Goal: Task Accomplishment & Management: Manage account settings

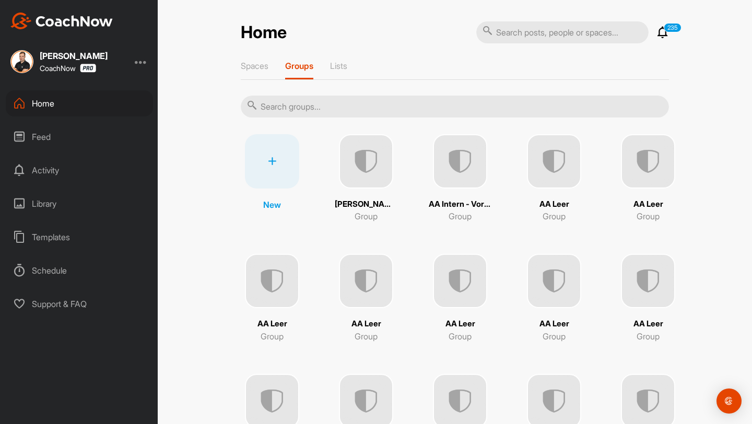
scroll to position [133, 0]
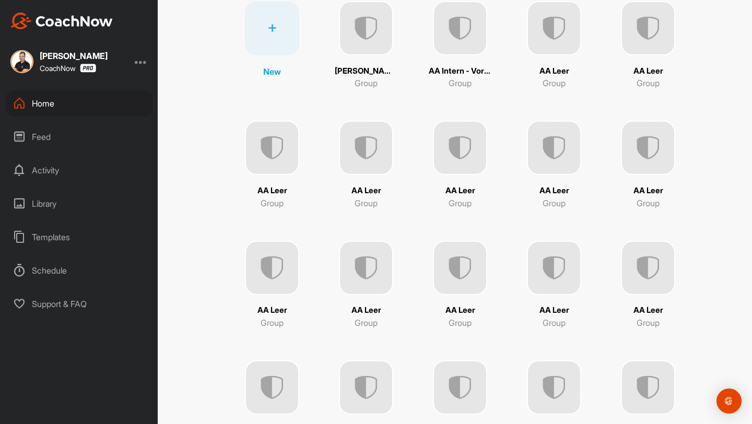
click at [363, 272] on img at bounding box center [366, 268] width 54 height 54
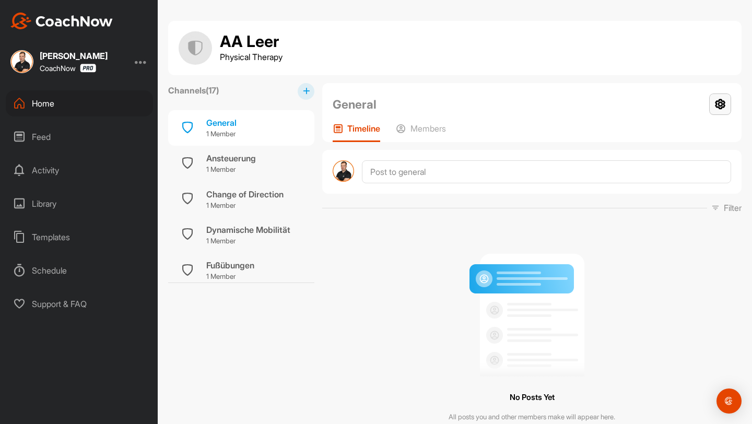
click at [717, 104] on icon at bounding box center [720, 104] width 22 height 21
click at [674, 125] on li "Group Settings" at bounding box center [689, 134] width 85 height 33
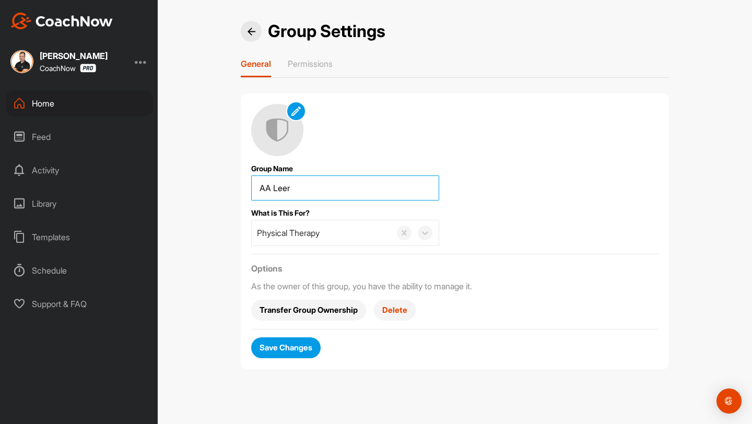
drag, startPoint x: 349, startPoint y: 188, endPoint x: 217, endPoint y: 187, distance: 131.6
click at [217, 187] on div "Group Settings General Permissions Group Name What is This For? Physical Therap…" at bounding box center [455, 212] width 594 height 424
type input "[PERSON_NAME]"
click at [303, 343] on span "Save Changes" at bounding box center [286, 347] width 53 height 11
click at [256, 32] on div at bounding box center [251, 31] width 21 height 21
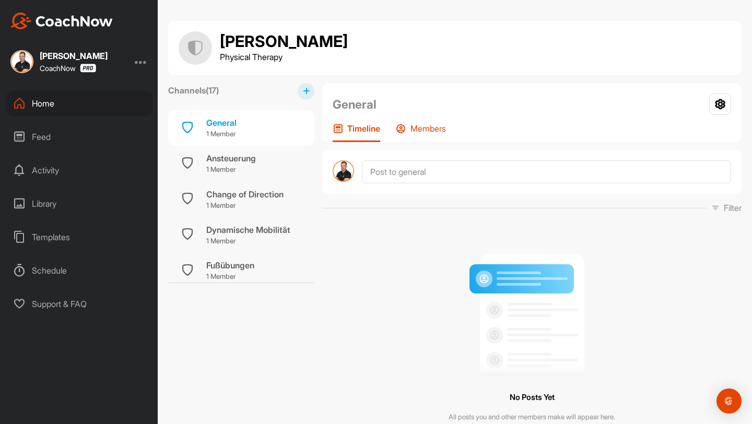
click at [423, 125] on p "Members" at bounding box center [429, 128] width 36 height 10
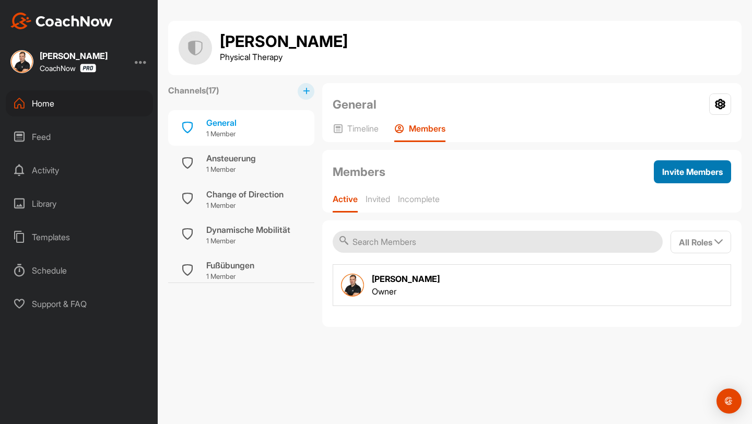
click at [662, 168] on span "Invite Members" at bounding box center [692, 172] width 61 height 10
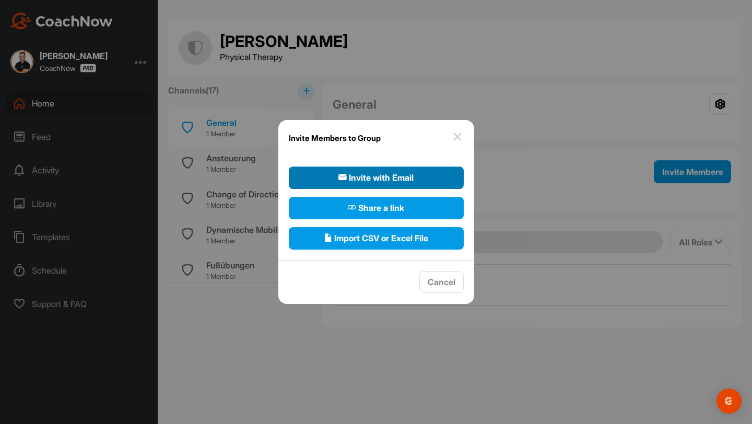
click at [414, 171] on span "Invite with Email" at bounding box center [376, 177] width 75 height 13
select select"] "player"
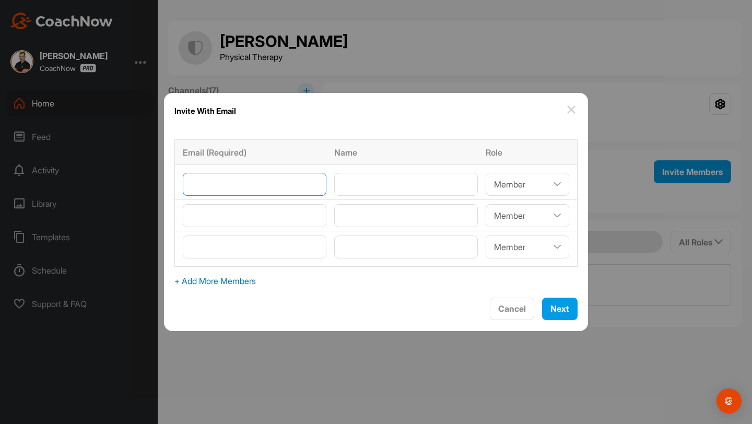
click at [262, 188] on input"] "email" at bounding box center [255, 184] width 144 height 23
type input"] "[PERSON_NAME][EMAIL_ADDRESS][PERSON_NAME][DOMAIN_NAME]"
click at [264, 218] on input"] "email" at bounding box center [255, 215] width 144 height 23
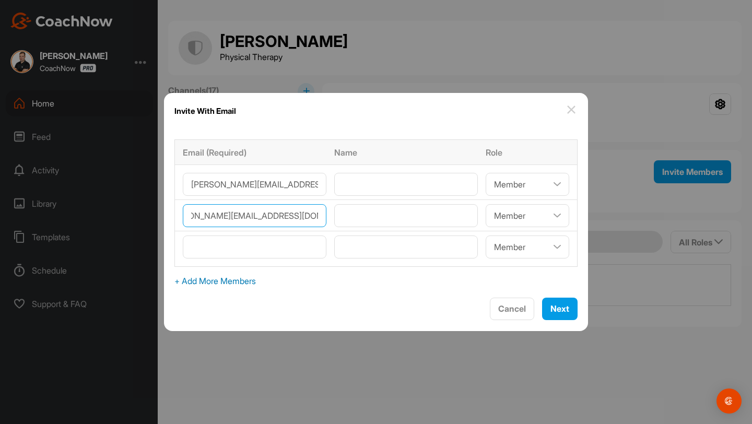
scroll to position [0, 31]
type input"] "[PERSON_NAME][EMAIL_ADDRESS][DOMAIN_NAME]"
click at [256, 243] on input"] "email" at bounding box center [255, 247] width 144 height 23
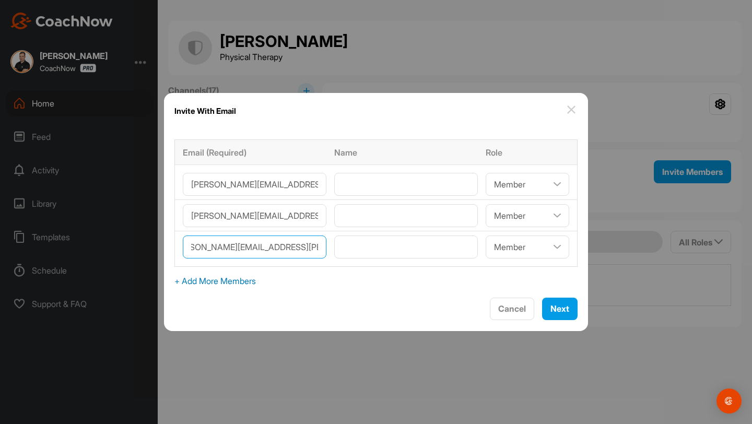
scroll to position [0, 24]
type input"] "[PERSON_NAME][EMAIL_ADDRESS][PERSON_NAME][DOMAIN_NAME]"
click at [248, 277] on span "+ Add More Members" at bounding box center [375, 281] width 403 height 13
select select"] "player"
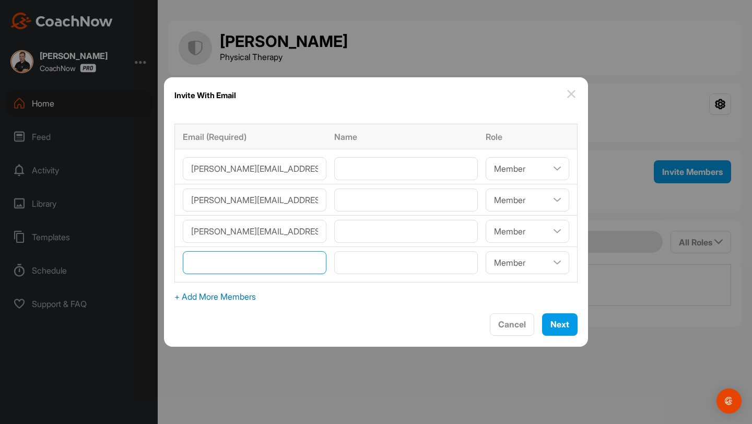
click at [248, 271] on input"] "email" at bounding box center [255, 262] width 144 height 23
type input"] "[PERSON_NAME][EMAIL_ADDRESS][PERSON_NAME][DOMAIN_NAME]"
click at [272, 302] on span "+ Add More Members" at bounding box center [375, 296] width 403 height 13
select select"] "player"
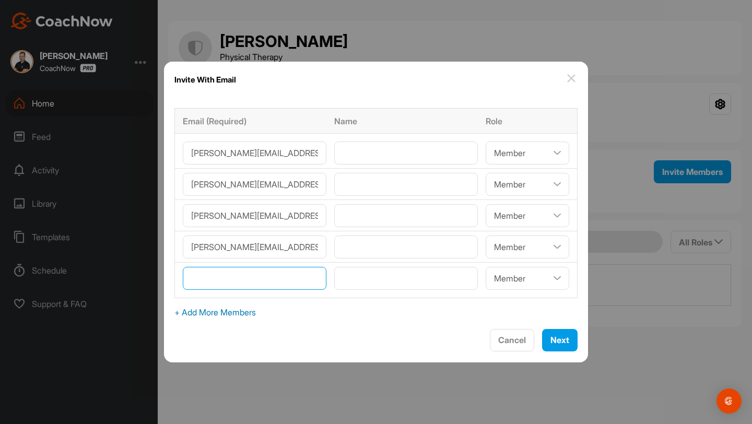
click at [264, 273] on input"] "email" at bounding box center [255, 278] width 144 height 23
type input"] "[PERSON_NAME][EMAIL_ADDRESS][DOMAIN_NAME]"
click at [358, 155] on input"] "text" at bounding box center [406, 153] width 144 height 23
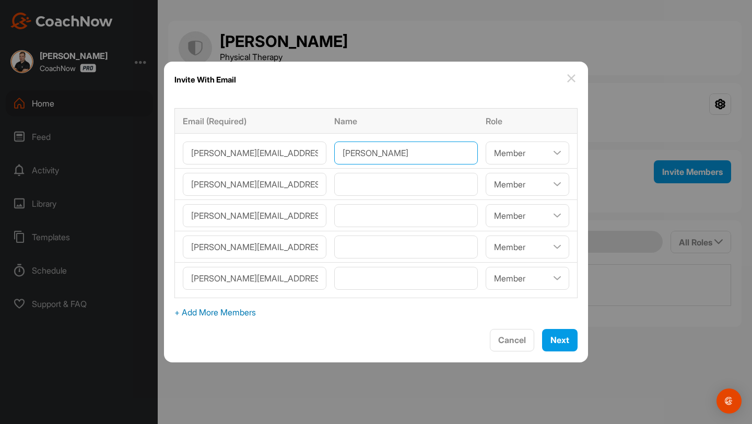
type input"] "[PERSON_NAME]"
click at [374, 196] on td at bounding box center [406, 184] width 151 height 31
click at [374, 186] on input"] "text" at bounding box center [406, 184] width 144 height 23
type input"] "[PERSON_NAME]"
click at [369, 212] on input"] "text" at bounding box center [406, 215] width 144 height 23
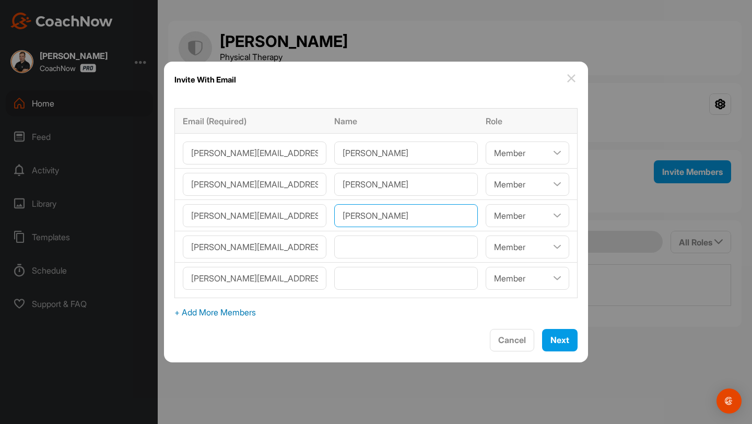
type input"] "[PERSON_NAME]"
click at [372, 243] on input"] "text" at bounding box center [406, 247] width 144 height 23
type input"] "[PERSON_NAME]"
click at [386, 284] on input"] "text" at bounding box center [406, 278] width 144 height 23
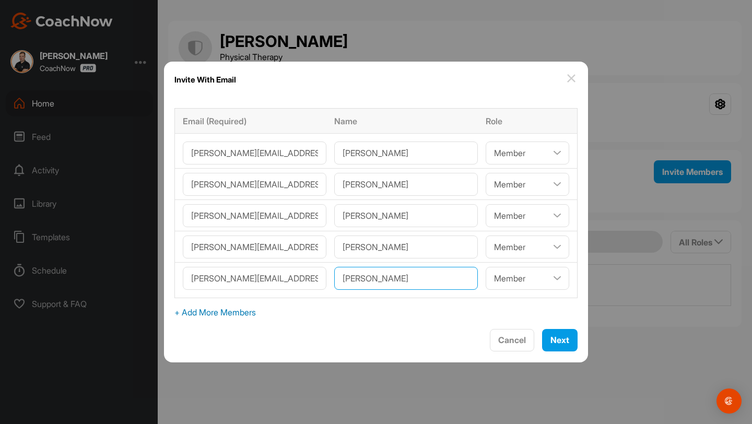
type input"] "[PERSON_NAME]"
click at [494, 156] on select"] "Coach/Admin Member Viewer" at bounding box center [528, 153] width 84 height 23
select select"] "coach"
click at [486, 182] on select"] "Coach/Admin Member Viewer" at bounding box center [528, 184] width 84 height 23
select select"] "coach"
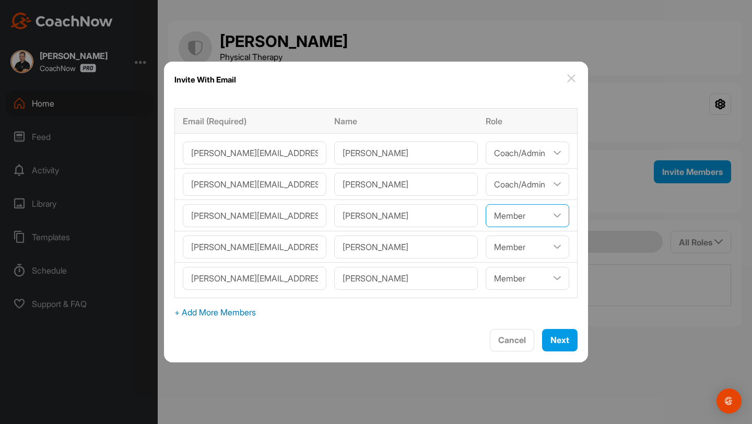
click at [486, 218] on select"] "Coach/Admin Member Viewer" at bounding box center [528, 215] width 84 height 23
select select"] "coach"
click at [486, 245] on select"] "Coach/Admin Member Viewer" at bounding box center [528, 247] width 84 height 23
select select"] "coach"
click at [486, 275] on select"] "Coach/Admin Member Viewer" at bounding box center [528, 278] width 84 height 23
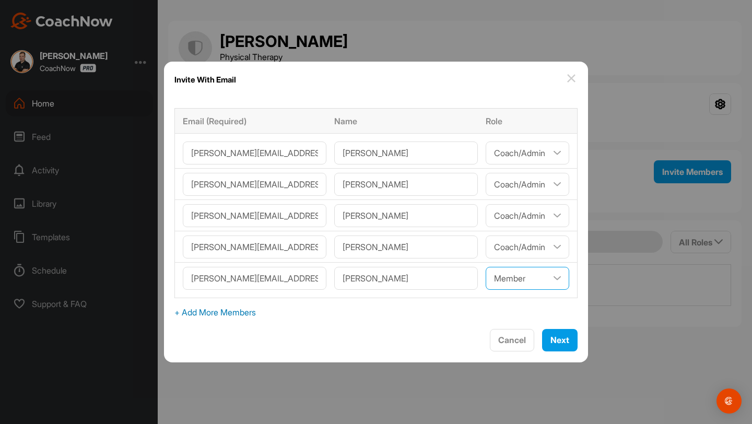
select select"] "coach"
click at [542, 348] on button "Next" at bounding box center [560, 340] width 36 height 22
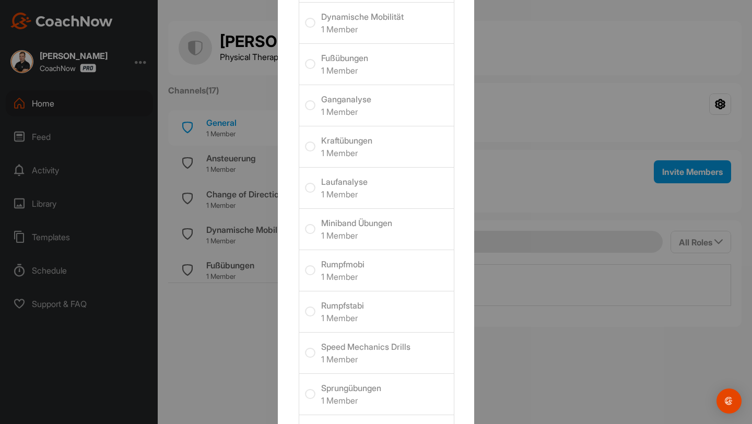
scroll to position [260, 0]
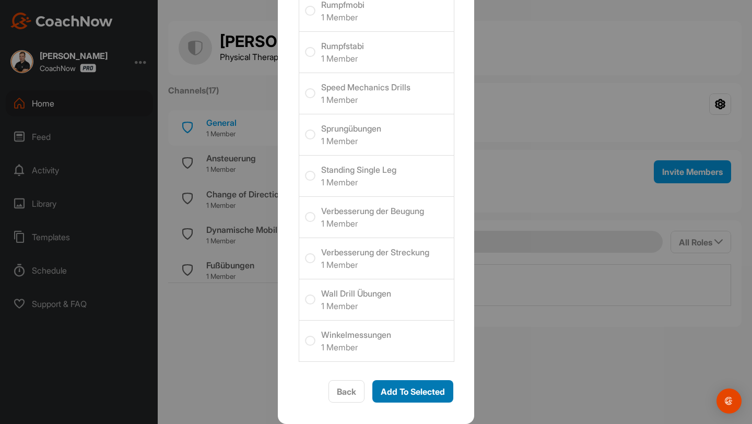
click at [411, 397] on div "Add To Selected" at bounding box center [413, 392] width 64 height 13
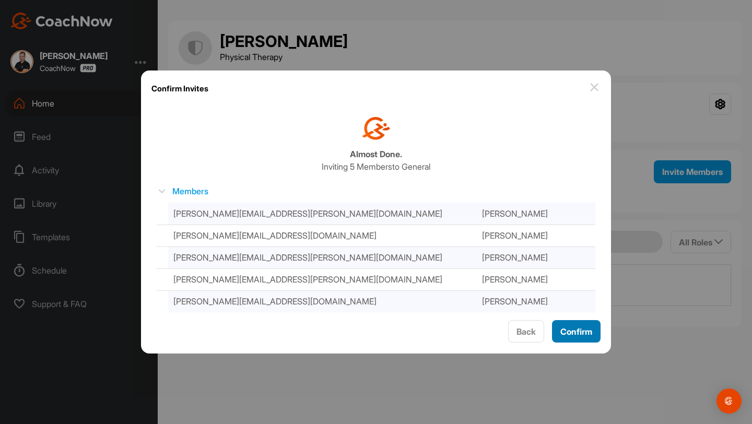
click at [594, 334] on button "Confirm" at bounding box center [576, 331] width 49 height 22
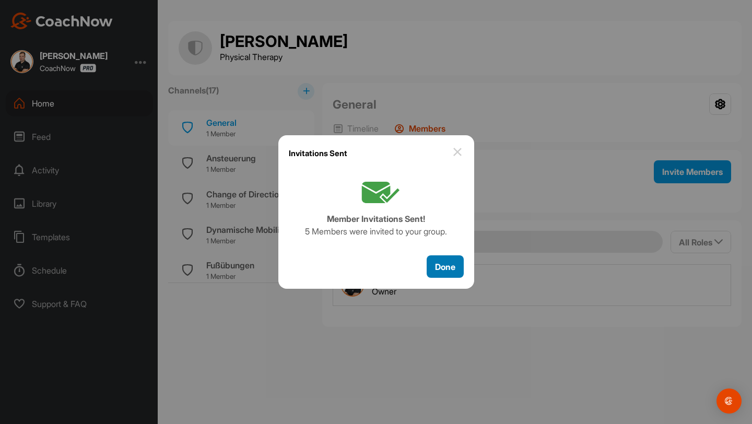
click at [456, 273] on button "Done" at bounding box center [445, 266] width 37 height 22
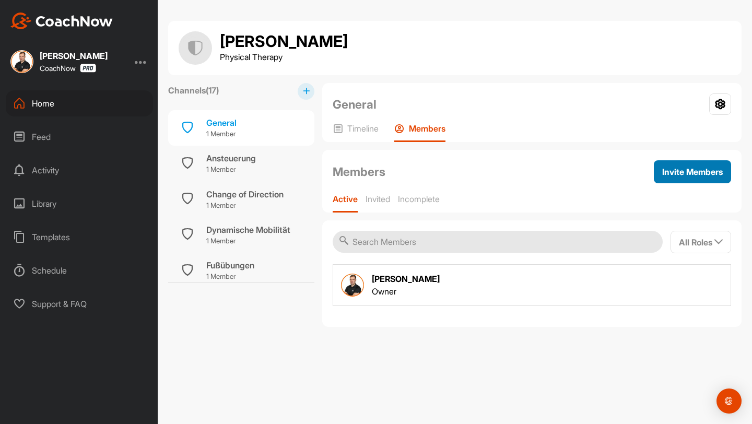
click at [674, 179] on button "Invite Members" at bounding box center [692, 171] width 77 height 23
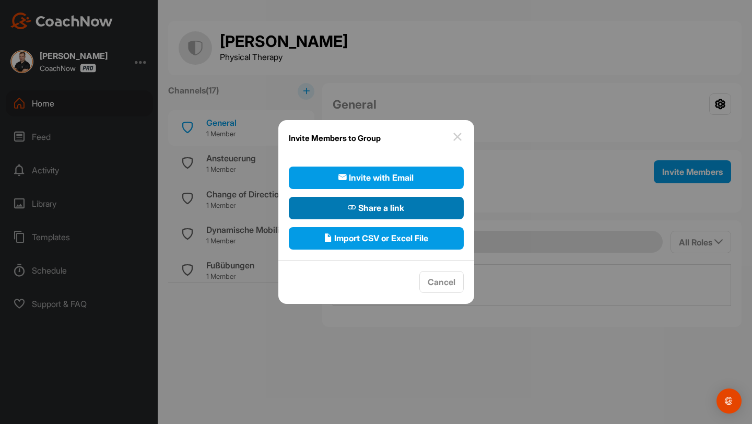
click at [388, 206] on span "Share a link" at bounding box center [376, 208] width 56 height 13
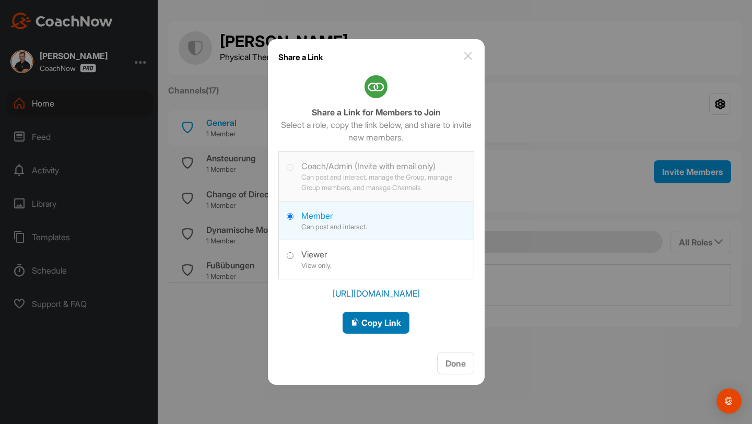
click at [357, 320] on icon "button" at bounding box center [355, 322] width 8 height 8
click at [452, 364] on span "Done" at bounding box center [456, 363] width 20 height 10
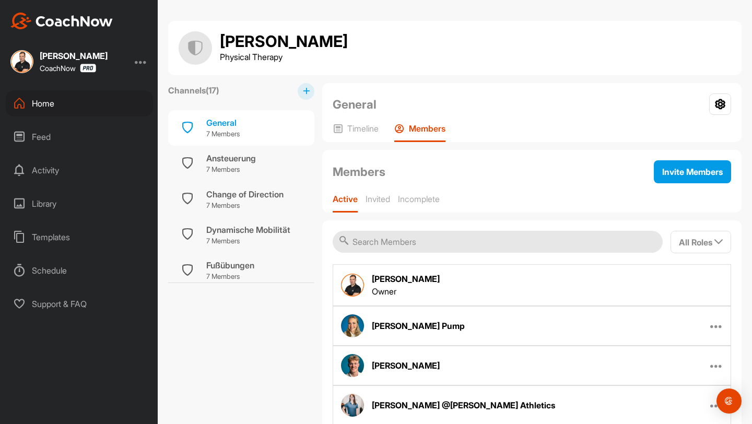
click at [89, 109] on div "Home" at bounding box center [79, 103] width 147 height 26
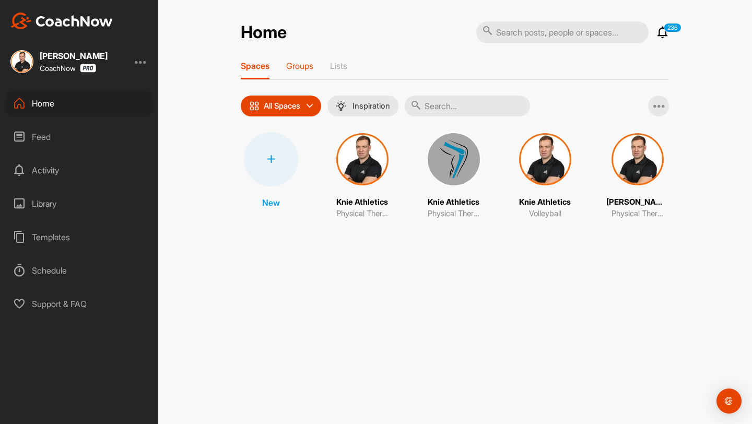
click at [299, 69] on p "Groups" at bounding box center [299, 66] width 27 height 10
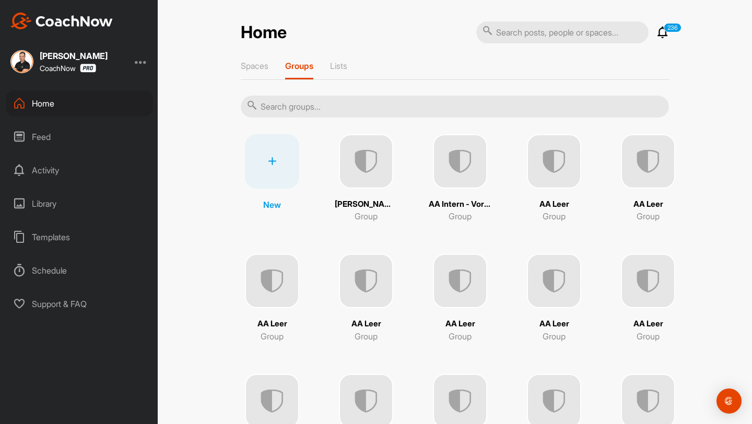
click at [357, 112] on input "text" at bounding box center [455, 107] width 428 height 22
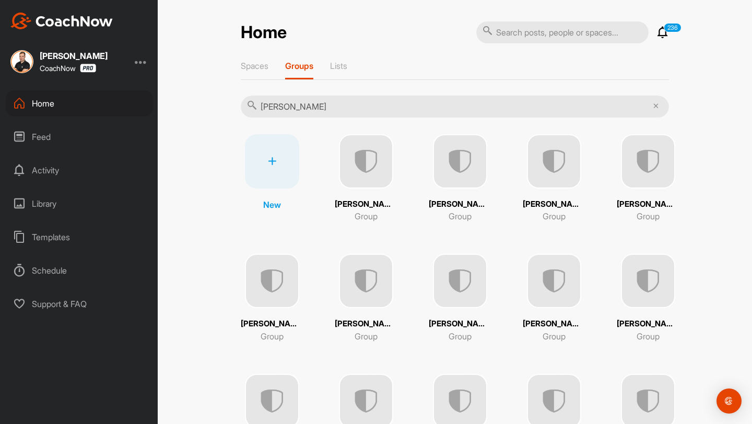
type input "Niklas"
